Goal: Task Accomplishment & Management: Use online tool/utility

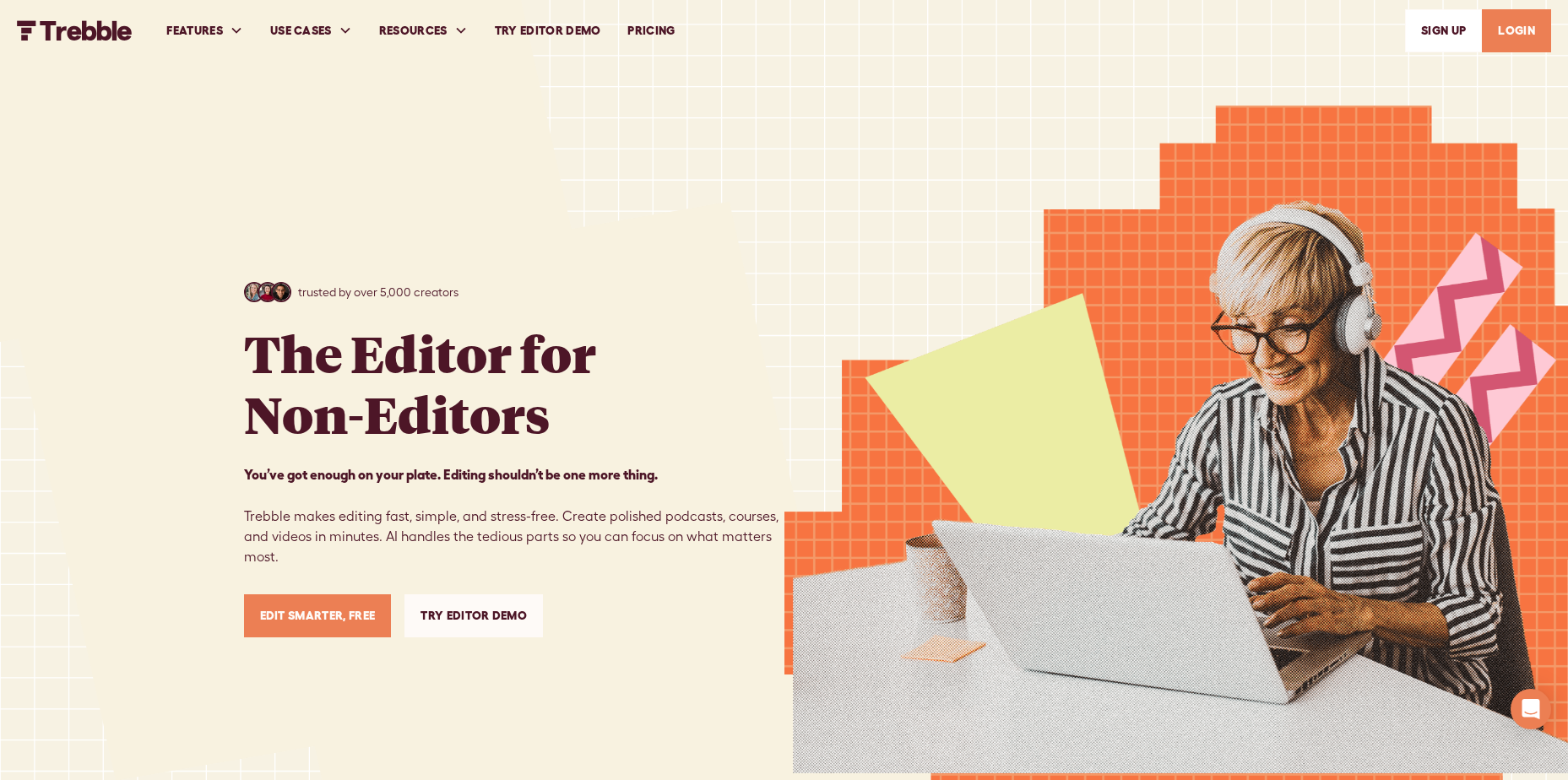
click at [1524, 37] on link "LOGIN" at bounding box center [1516, 30] width 69 height 43
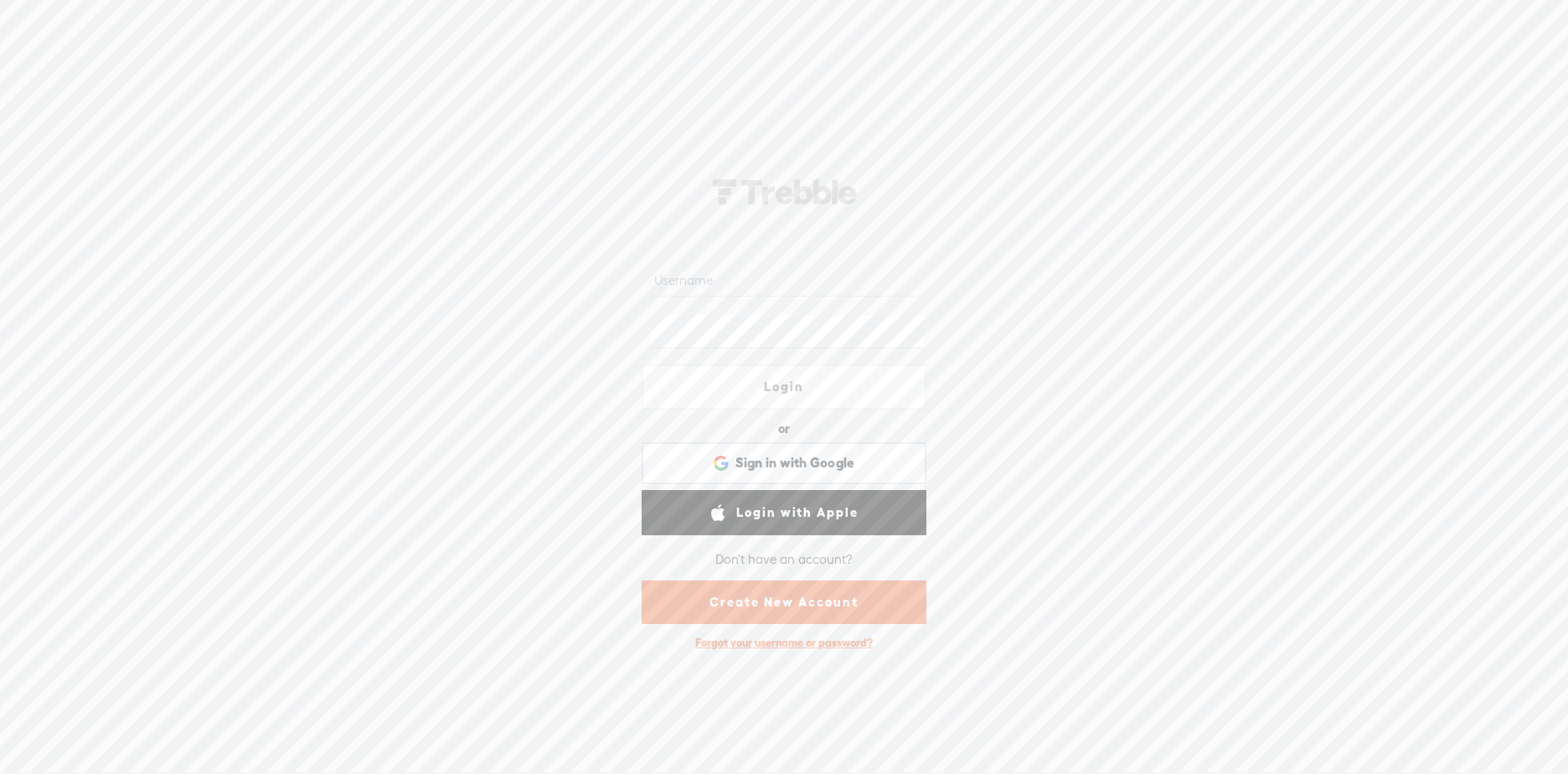
type input "team_claridigm"
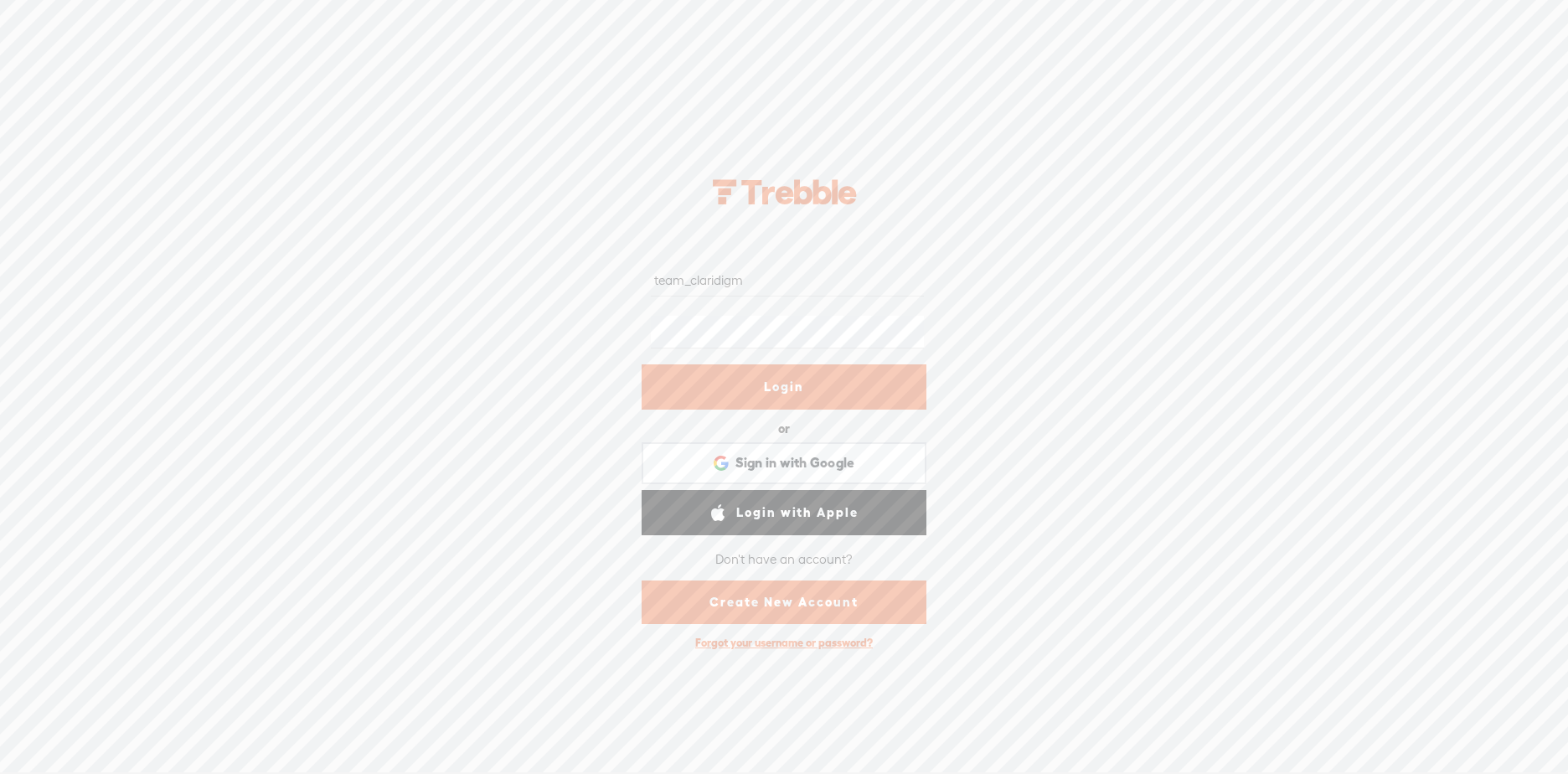
click at [768, 389] on link "Login" at bounding box center [784, 387] width 285 height 46
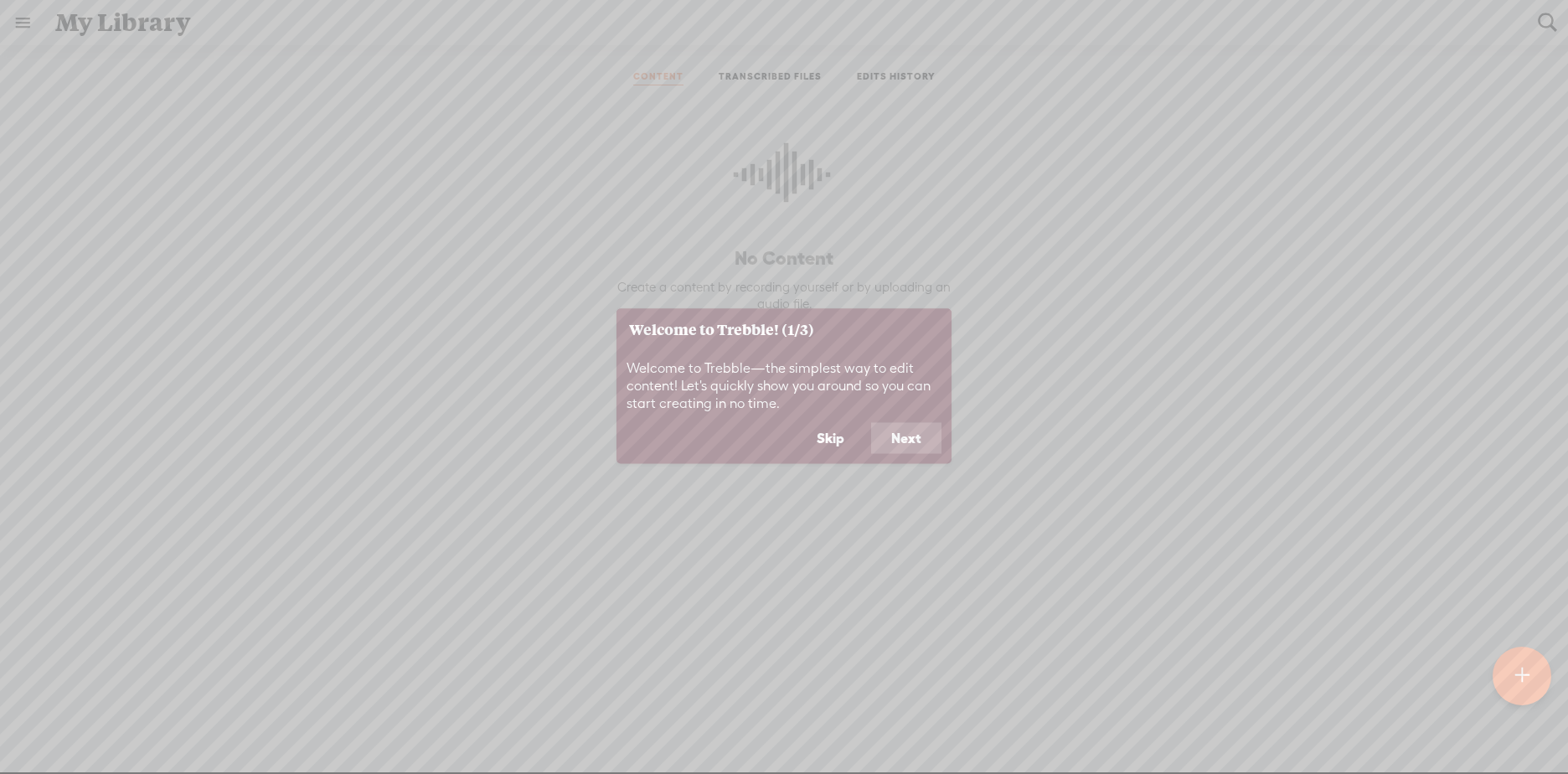
click at [844, 431] on button "Skip" at bounding box center [830, 438] width 67 height 32
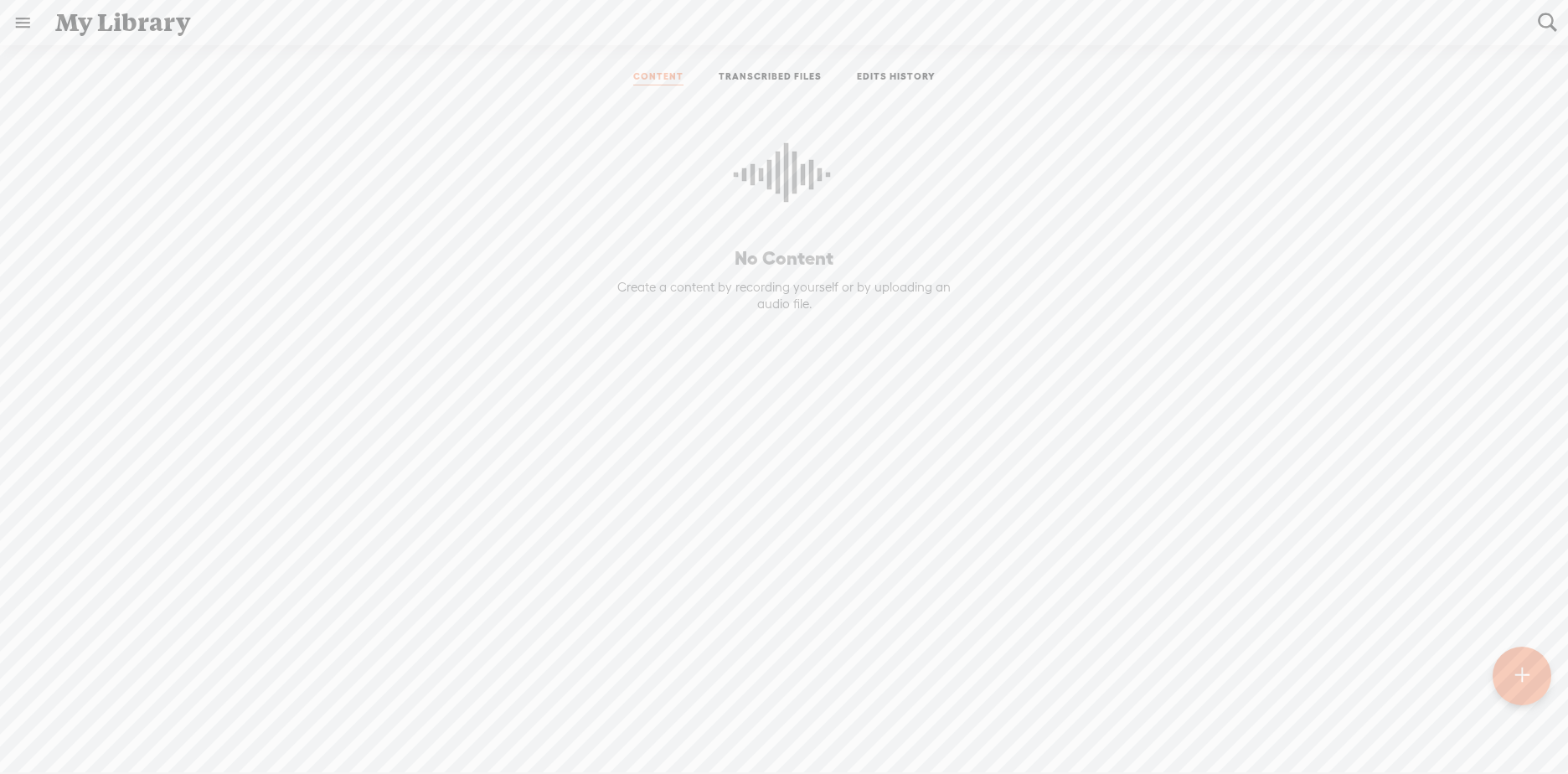
click at [740, 76] on link "TRANSCRIBED FILES" at bounding box center [770, 77] width 103 height 15
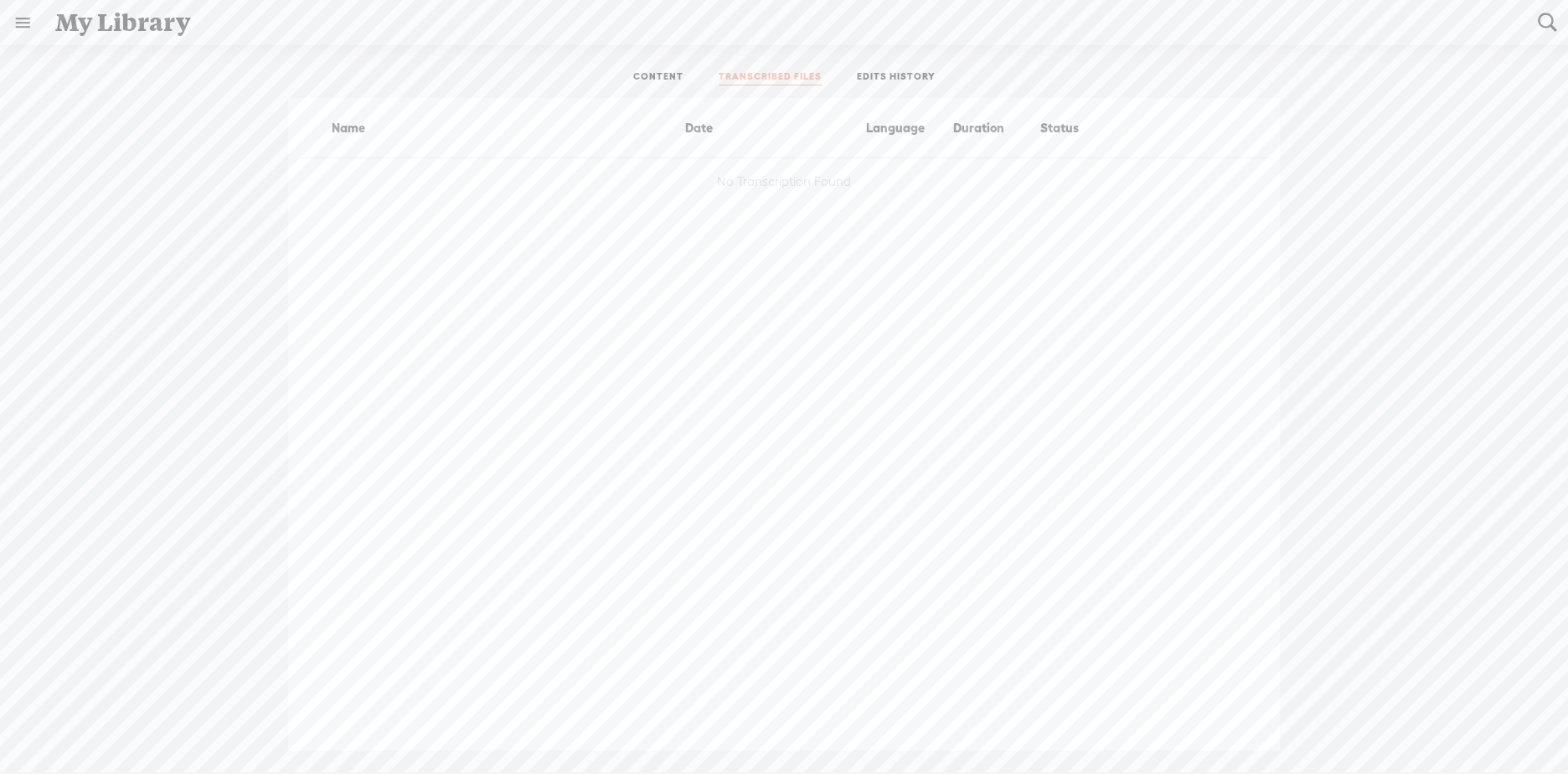
click at [896, 77] on link "EDITS HISTORY" at bounding box center [896, 77] width 78 height 15
click at [646, 80] on link "CONTENT" at bounding box center [658, 77] width 50 height 15
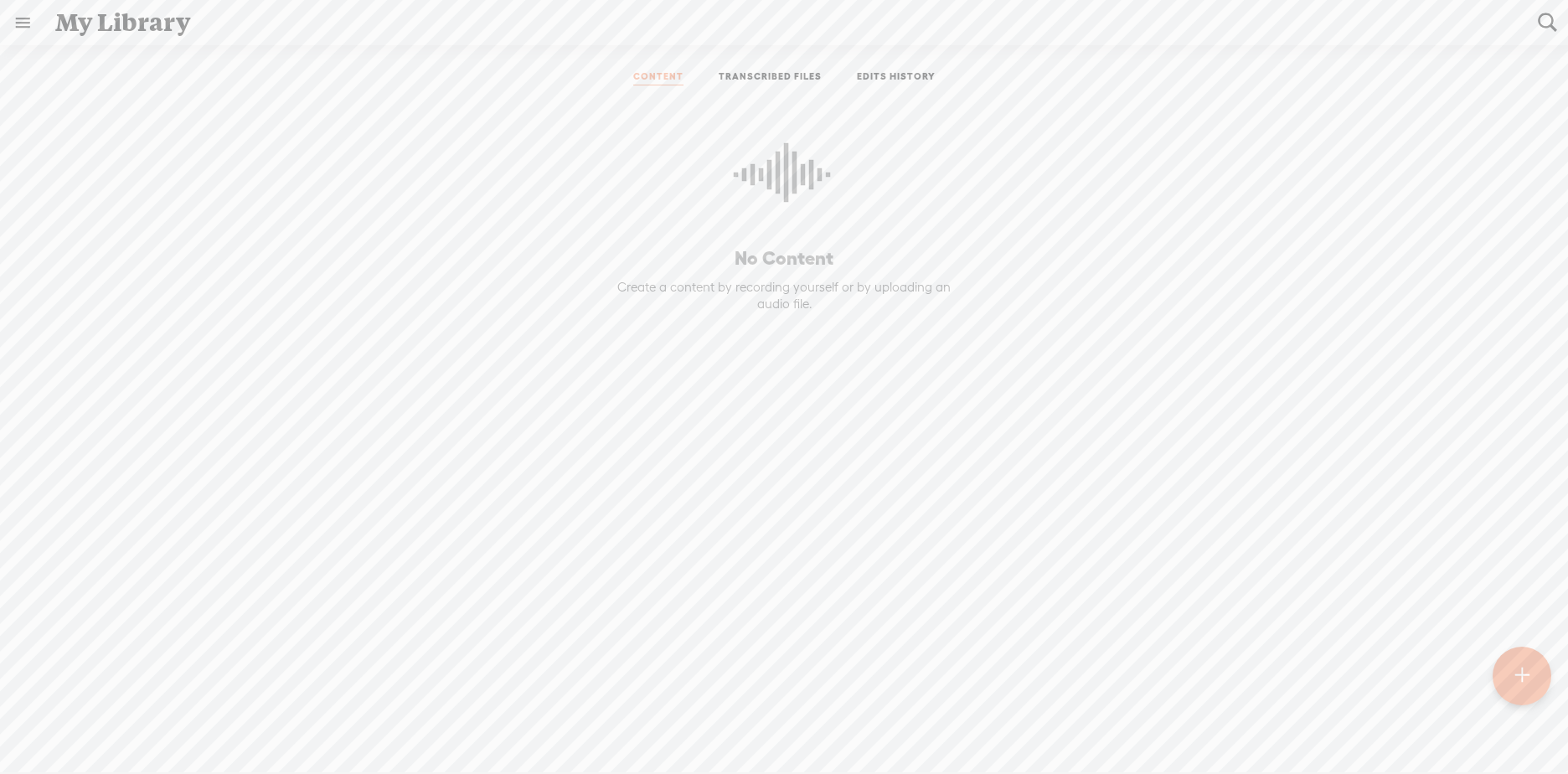
click at [27, 26] on link at bounding box center [23, 23] width 44 height 44
click at [88, 728] on div "SETTINGS" at bounding box center [87, 736] width 61 height 15
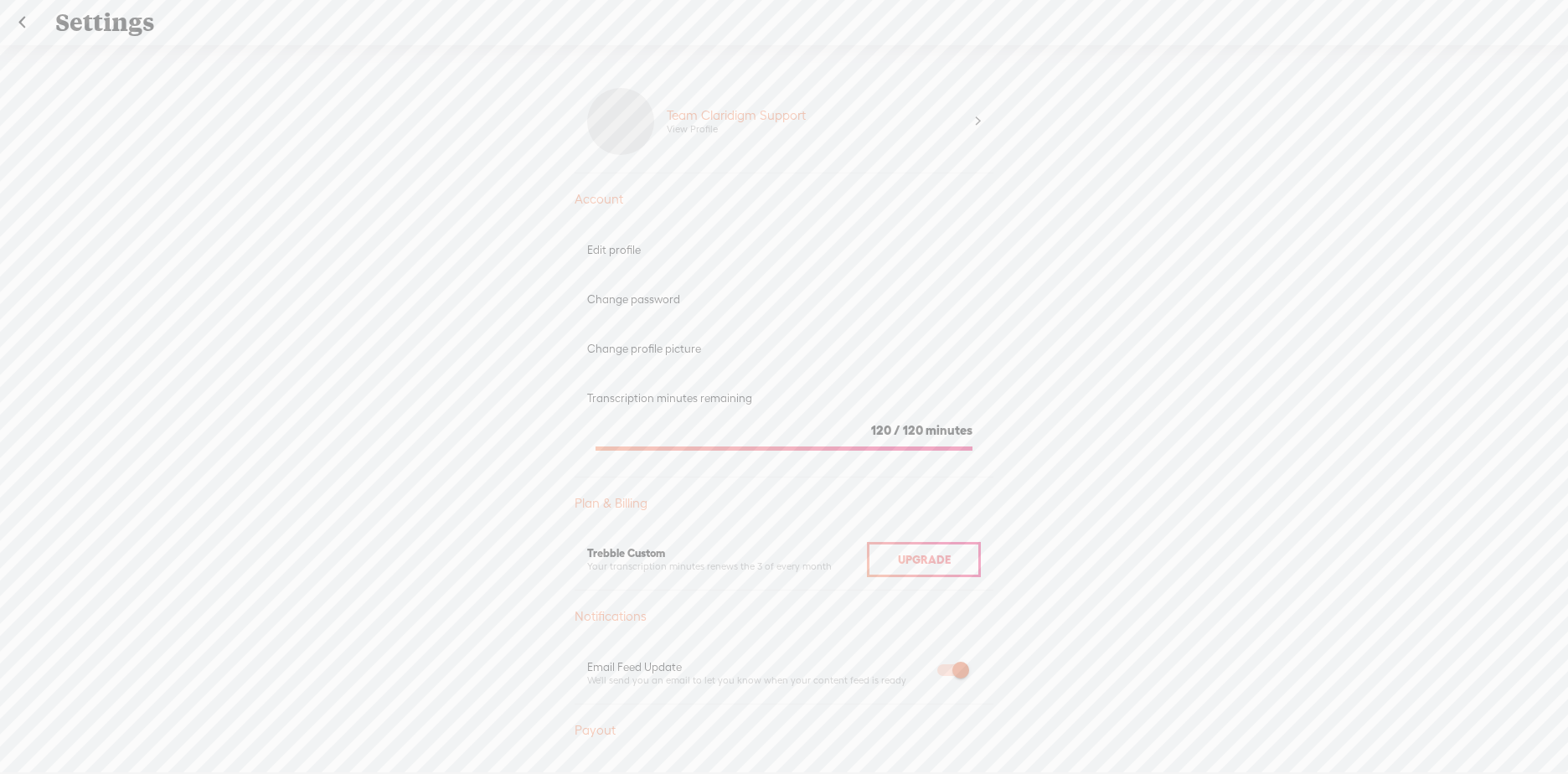
click at [20, 25] on link at bounding box center [22, 23] width 42 height 44
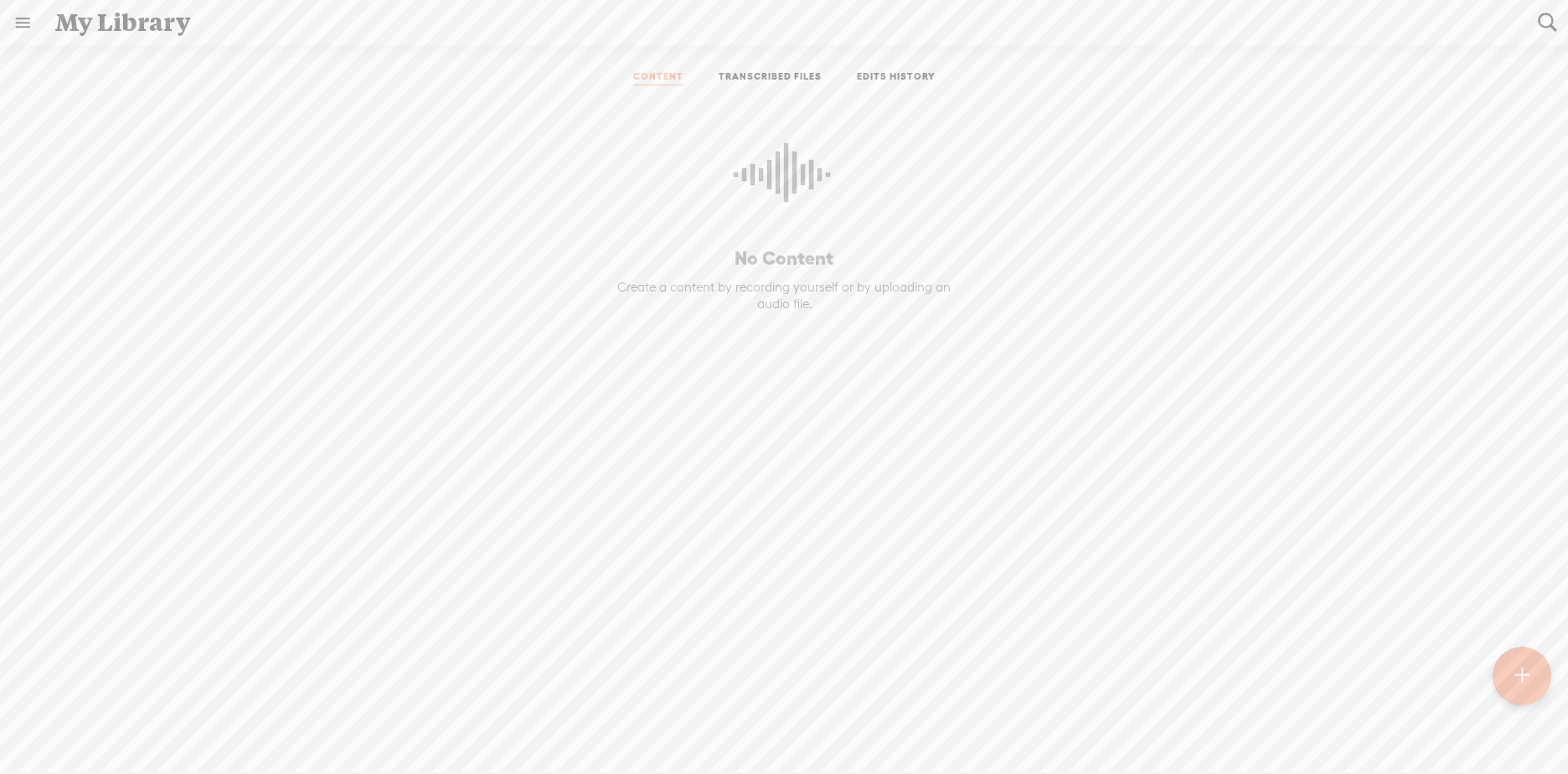
click at [760, 265] on p "No Content" at bounding box center [784, 258] width 384 height 25
click at [756, 222] on icon at bounding box center [784, 181] width 100 height 152
click at [759, 86] on ul "CONTENT TRANSCRIBED FILES EDITS HISTORY" at bounding box center [784, 77] width 444 height 40
click at [759, 74] on link "TRANSCRIBED FILES" at bounding box center [770, 77] width 103 height 15
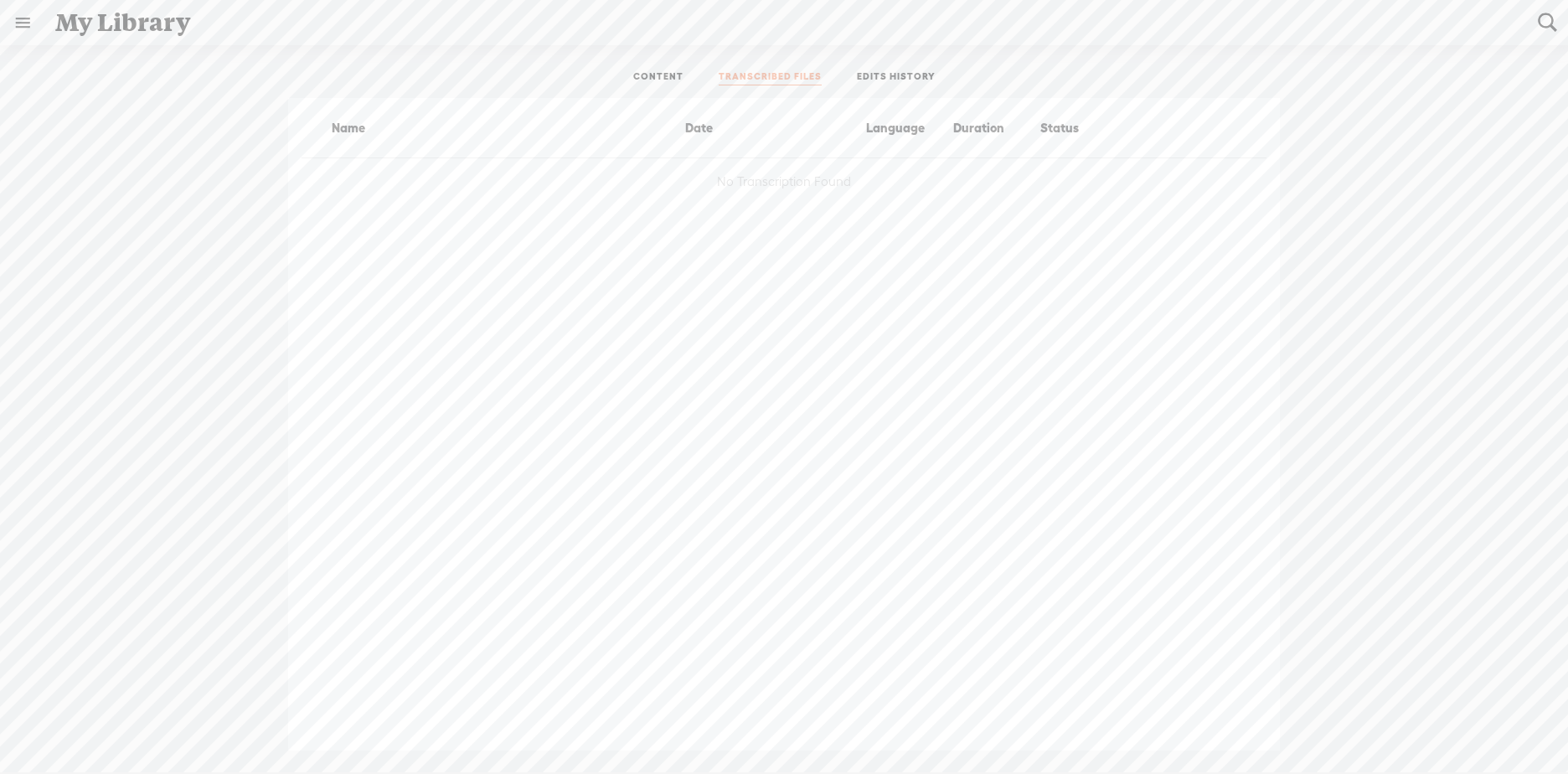
click at [656, 77] on link "CONTENT" at bounding box center [658, 77] width 50 height 15
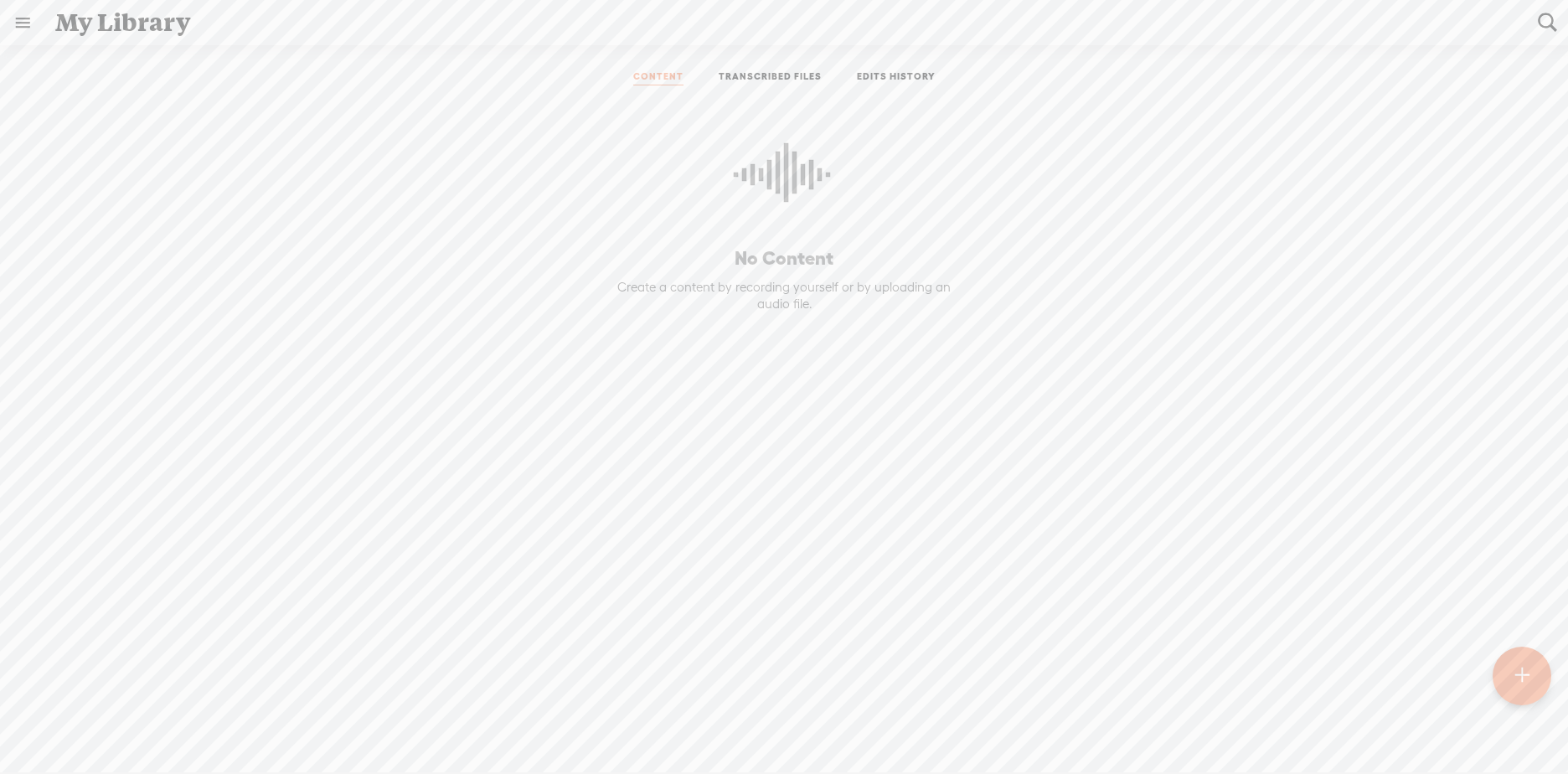
click at [775, 306] on div "Create a content by recording yourself or by uploading an audio file." at bounding box center [784, 295] width 367 height 33
click at [875, 80] on link "EDITS HISTORY" at bounding box center [896, 77] width 78 height 15
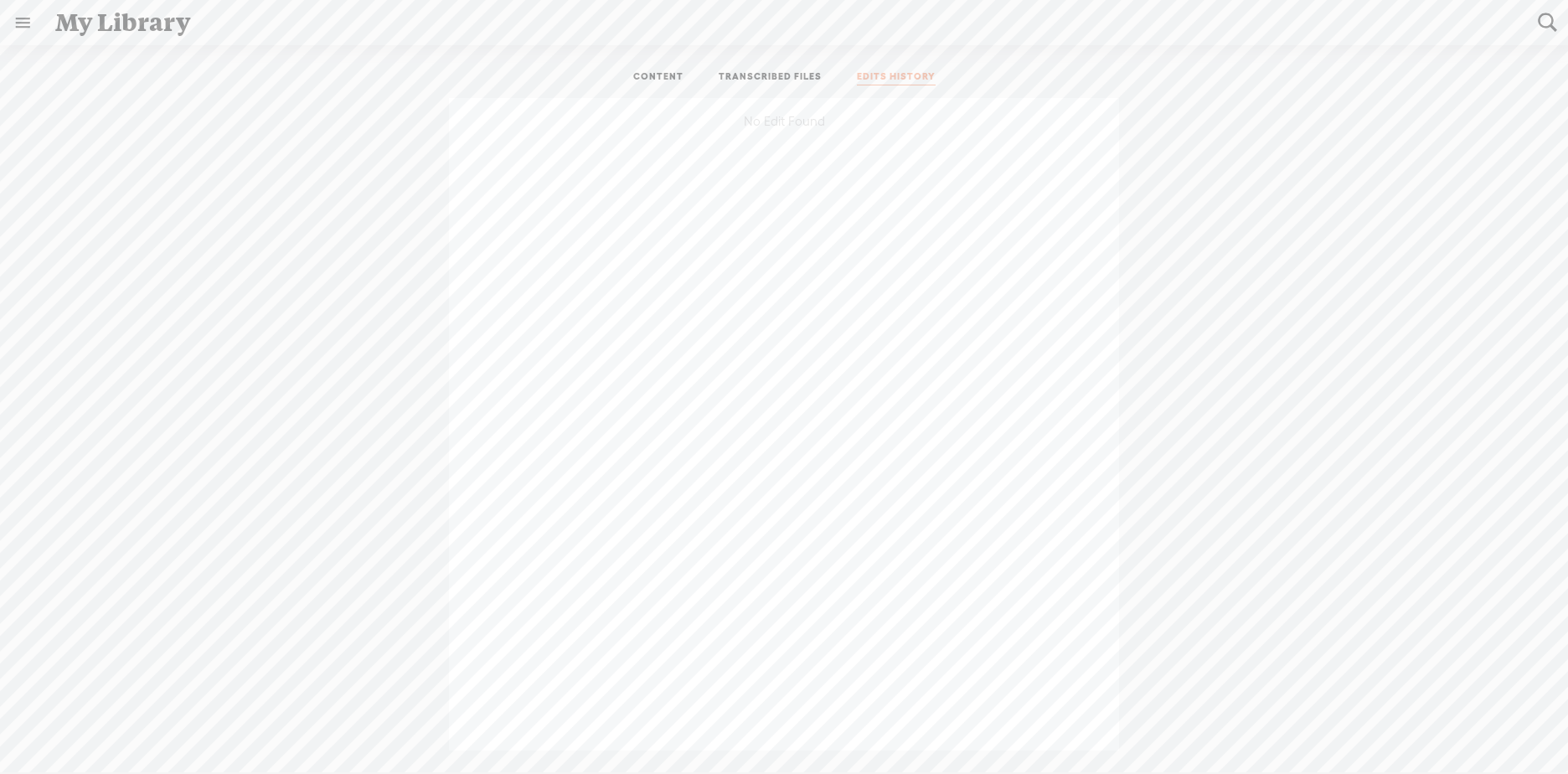
click at [37, 24] on link at bounding box center [23, 23] width 44 height 44
click at [222, 188] on body "You have 120 minutes of transcription remaining. Upgrade to increase your limit…" at bounding box center [784, 387] width 1568 height 773
click at [651, 77] on link "CONTENT" at bounding box center [658, 77] width 50 height 15
